Goal: Use online tool/utility: Utilize a website feature to perform a specific function

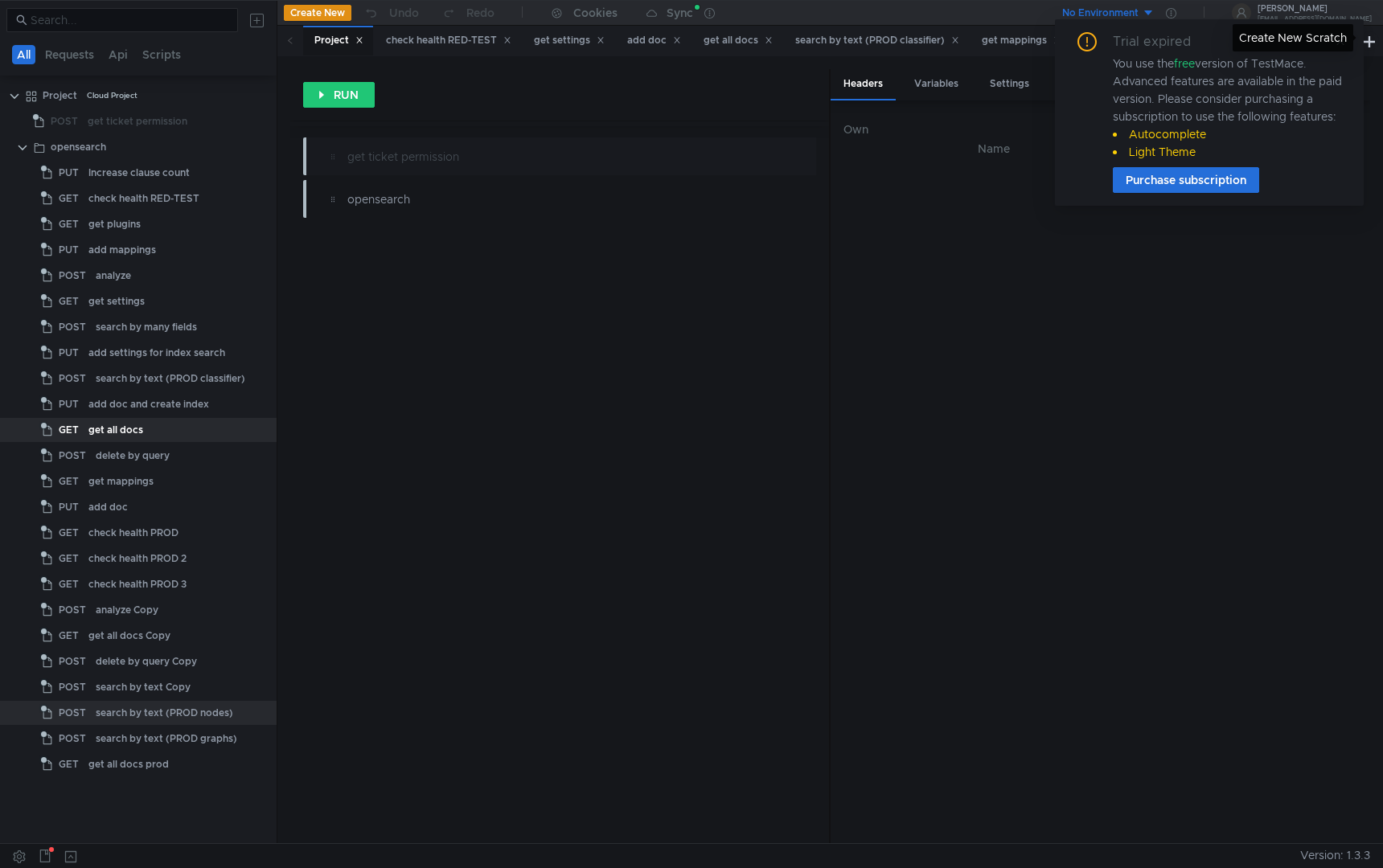
click at [1344, 43] on div "Create New Scratch" at bounding box center [1293, 38] width 121 height 27
click at [161, 333] on div "search by many fields" at bounding box center [146, 327] width 101 height 24
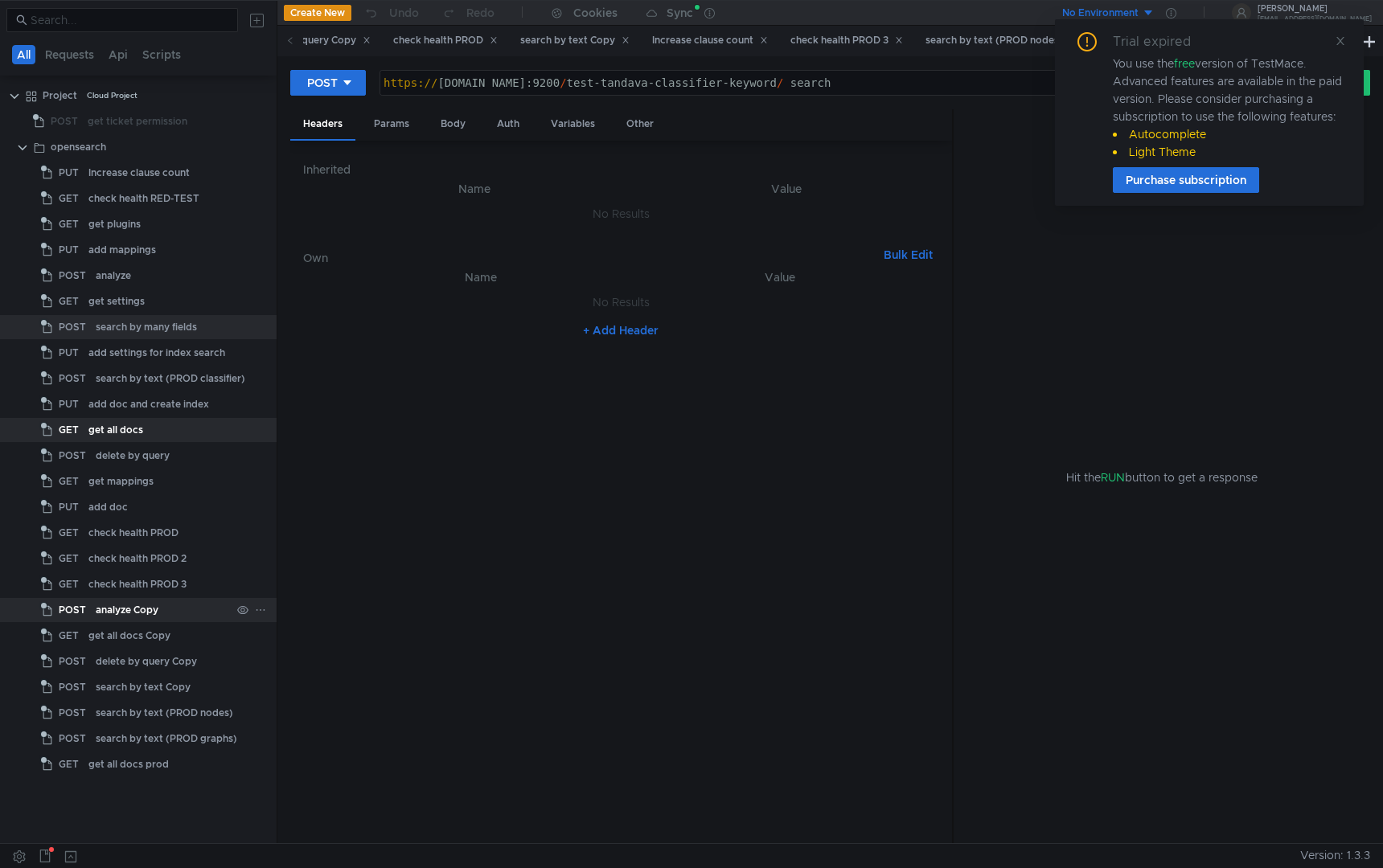
click at [154, 621] on div "analyze Copy" at bounding box center [126, 609] width 63 height 24
click at [152, 645] on div "get all docs Copy" at bounding box center [129, 636] width 82 height 24
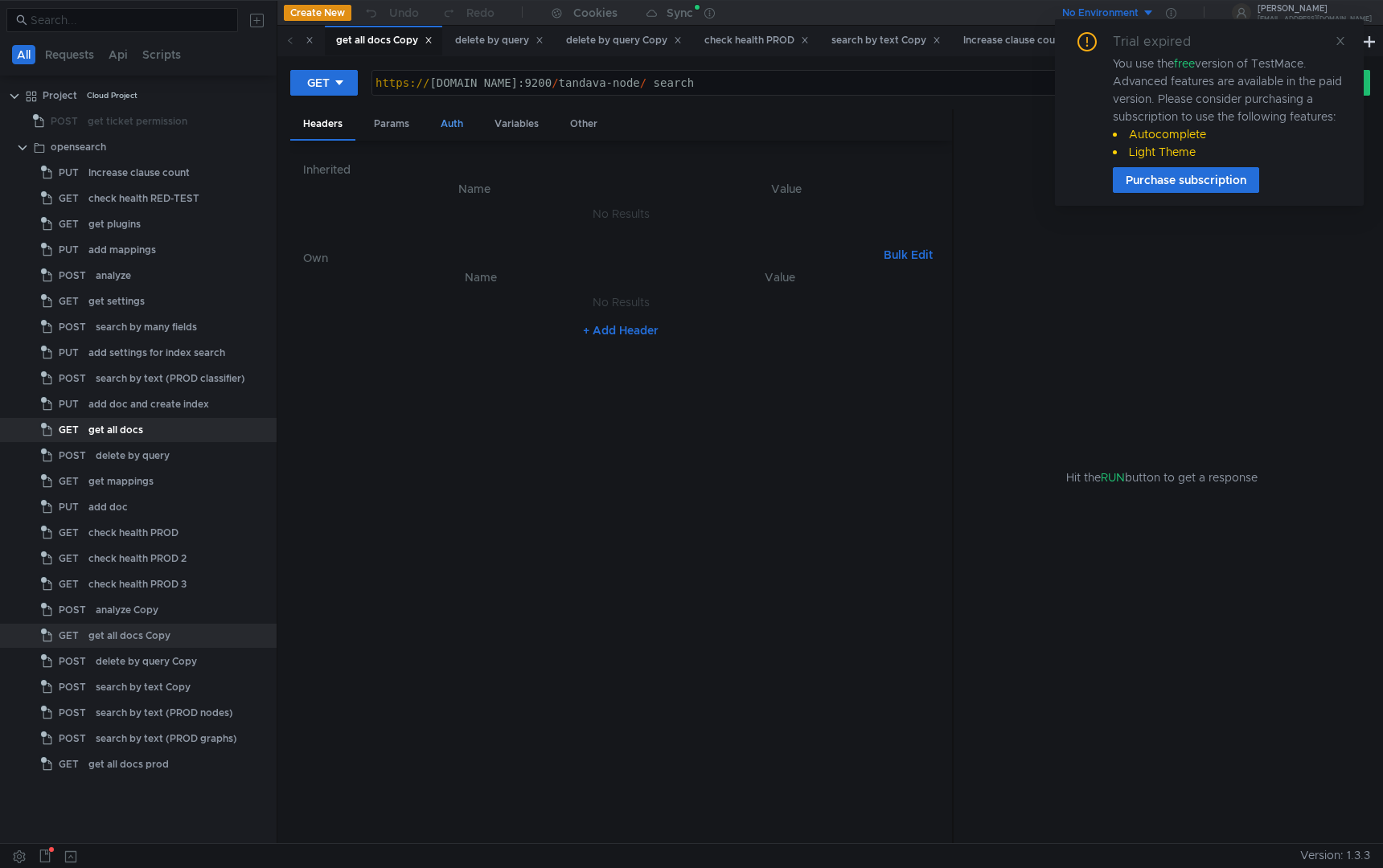
click at [453, 122] on div "Auth" at bounding box center [452, 124] width 49 height 30
click at [316, 128] on div "Headers" at bounding box center [323, 124] width 65 height 30
click at [784, 87] on div "https:// [DOMAIN_NAME]:9200 / tandava-node / _search" at bounding box center [814, 96] width 885 height 39
type textarea "[URL][DOMAIN_NAME]"
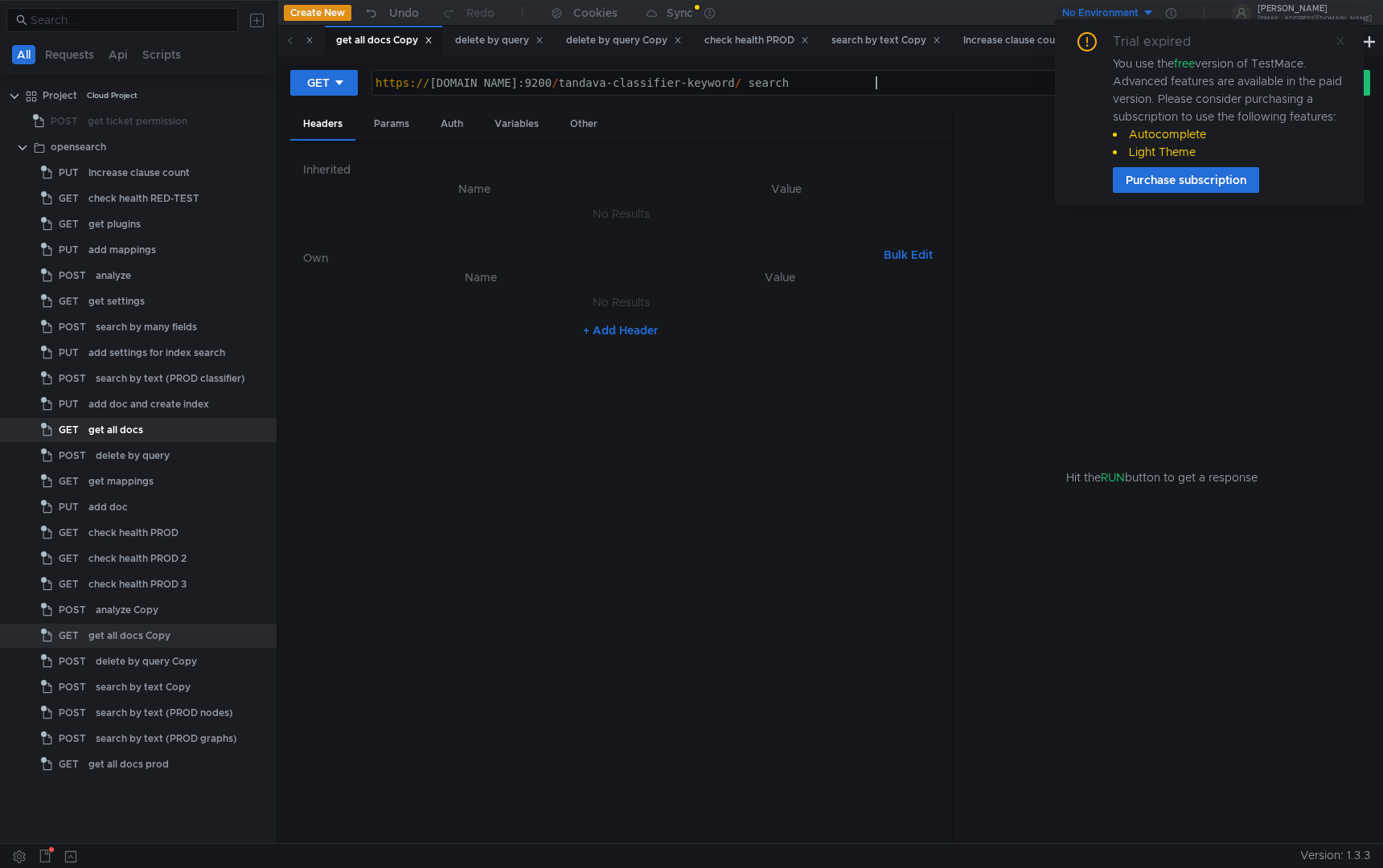
click at [1336, 42] on icon at bounding box center [1340, 41] width 12 height 12
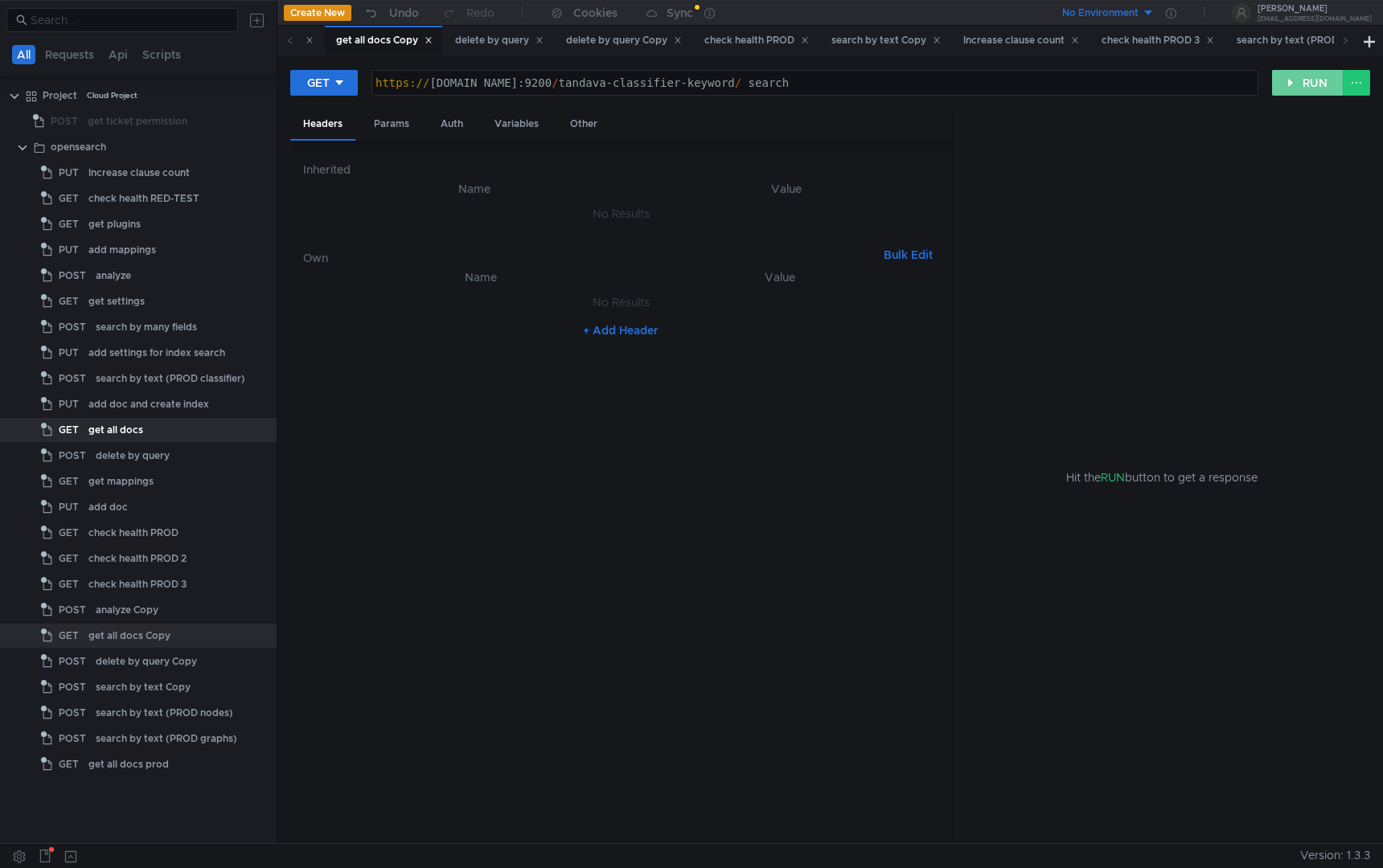
click at [1320, 87] on button "RUN" at bounding box center [1308, 83] width 72 height 25
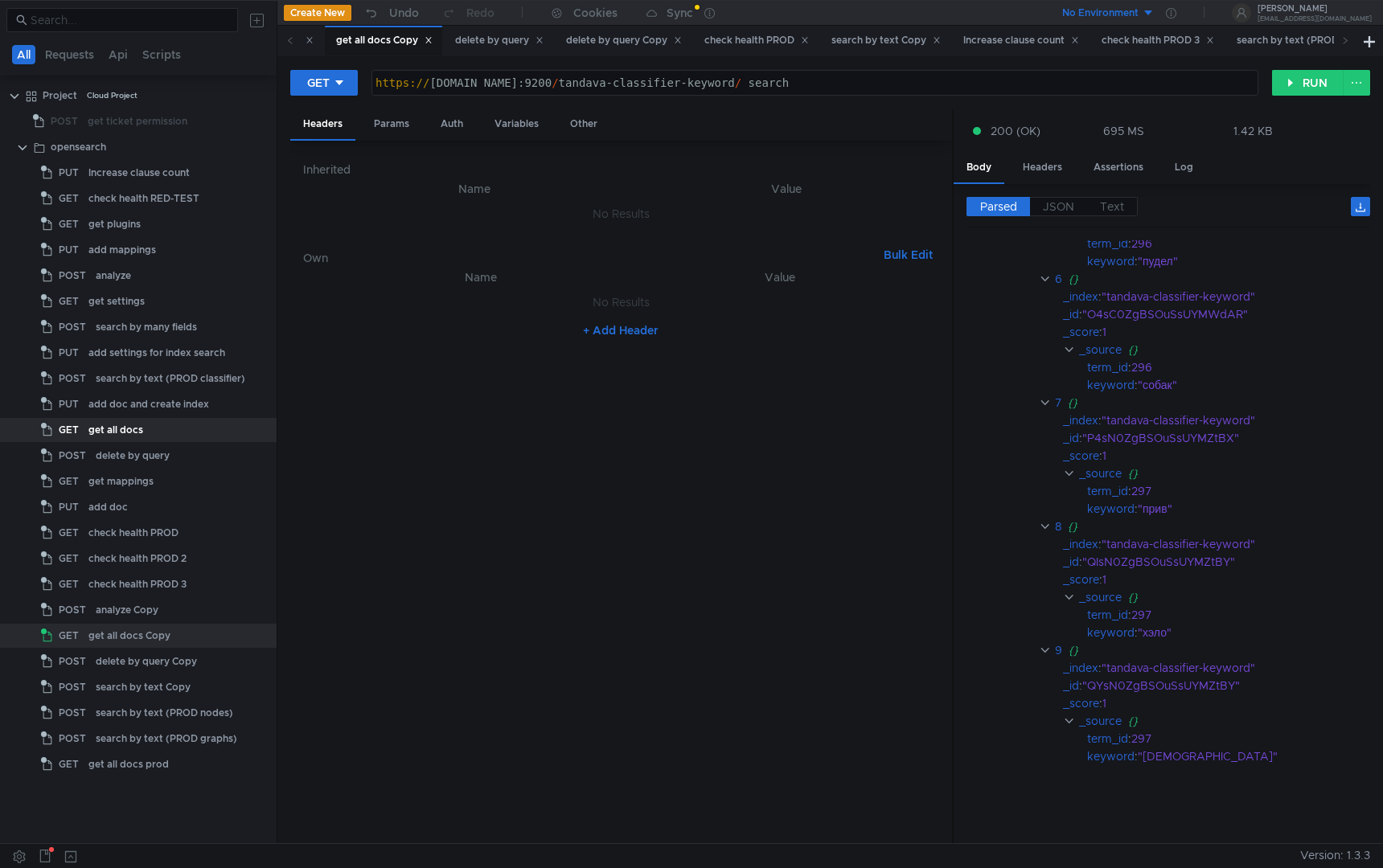
scroll to position [1030, 0]
click at [1062, 216] on label "JSON" at bounding box center [1058, 207] width 57 height 19
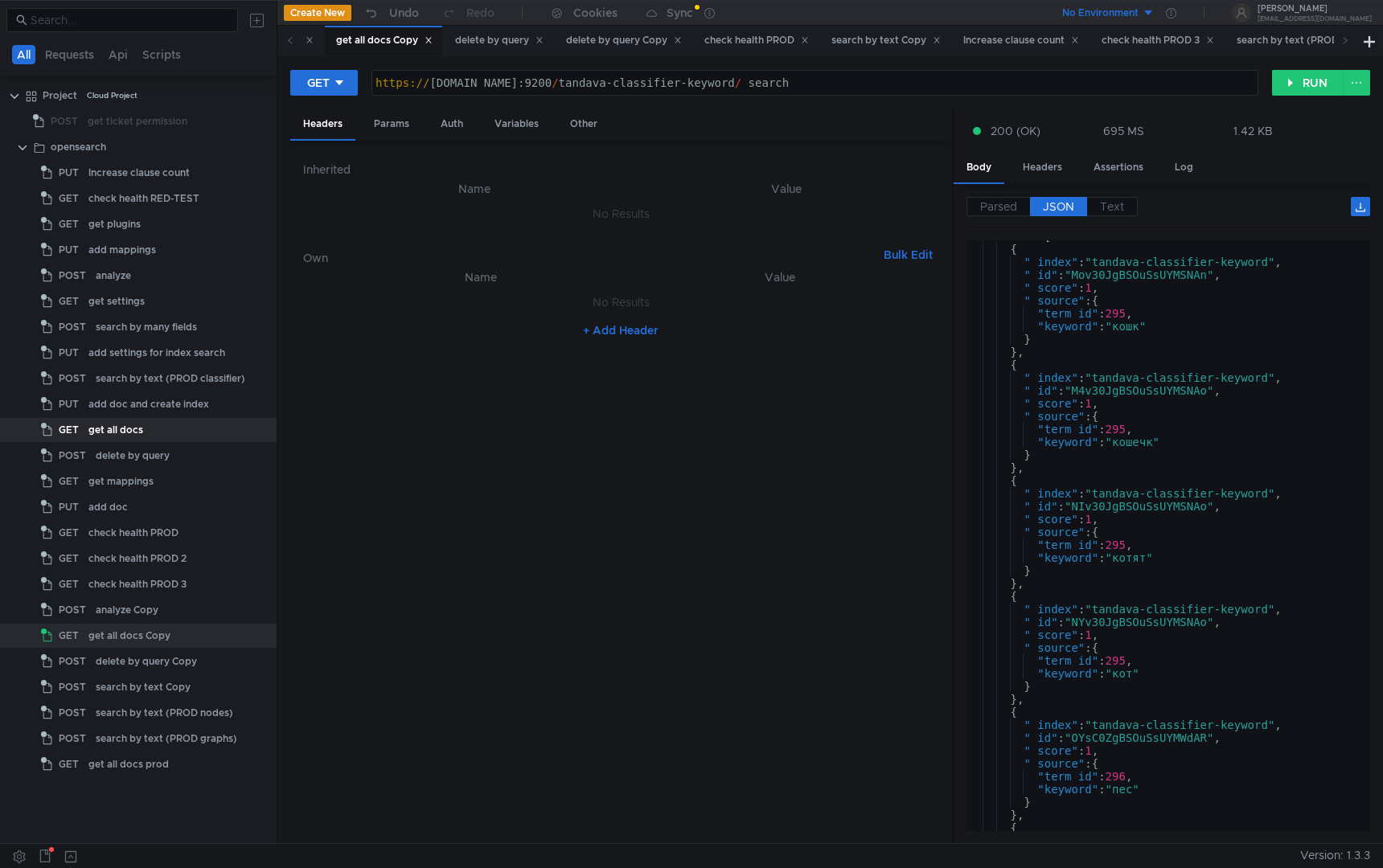
scroll to position [0, 0]
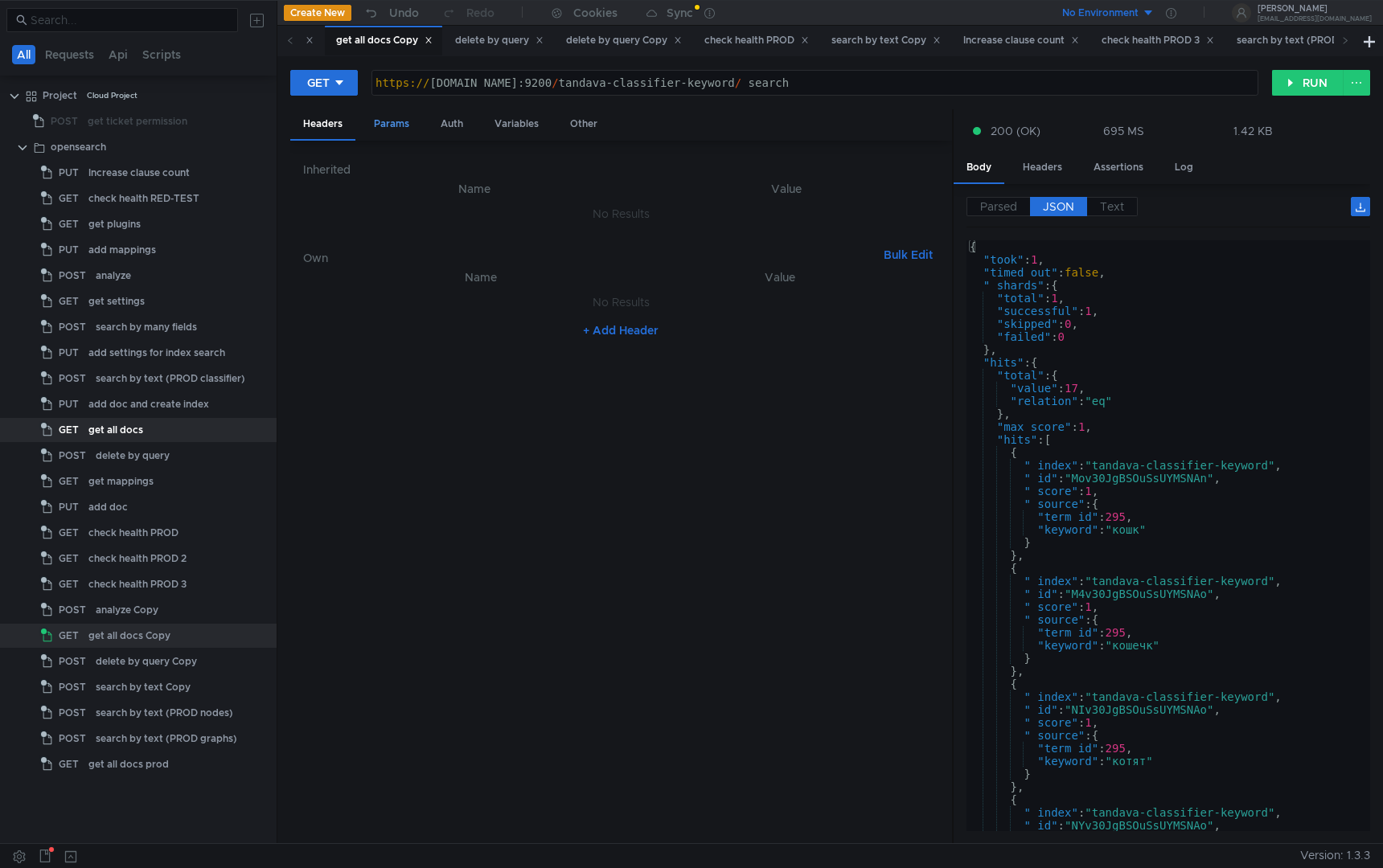
click at [399, 122] on div "Params" at bounding box center [391, 124] width 61 height 30
click at [460, 124] on div "Auth" at bounding box center [452, 124] width 49 height 30
click at [502, 128] on div "Variables" at bounding box center [517, 124] width 70 height 30
click at [395, 112] on div "Params" at bounding box center [391, 124] width 61 height 30
click at [312, 116] on div "Headers" at bounding box center [323, 124] width 65 height 30
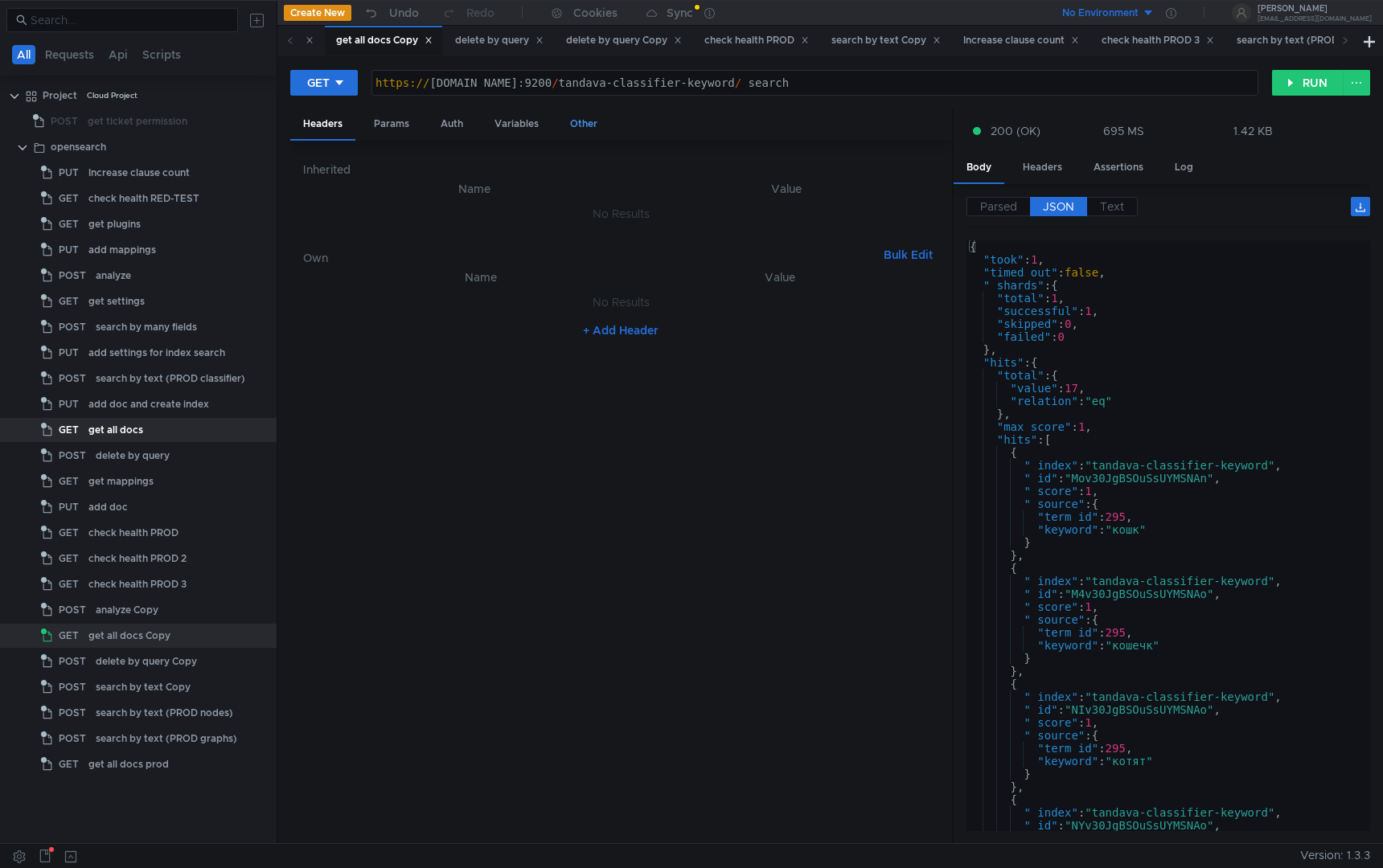
click at [566, 120] on div "Other" at bounding box center [583, 124] width 53 height 30
